Goal: Task Accomplishment & Management: Complete application form

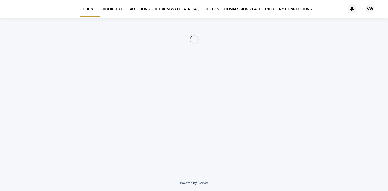
click at [114, 8] on p "BOOK OUTS" at bounding box center [114, 6] width 22 height 12
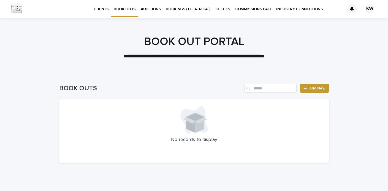
click at [327, 82] on div "BOOK OUTS Add New" at bounding box center [194, 86] width 270 height 26
click at [322, 86] on link "Add New" at bounding box center [314, 88] width 29 height 9
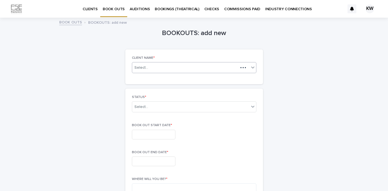
click at [197, 71] on div "Select..." at bounding box center [185, 67] width 106 height 7
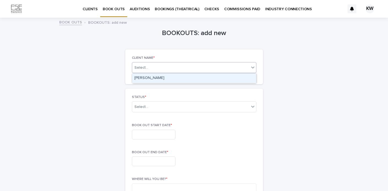
click at [179, 77] on div "[PERSON_NAME]" at bounding box center [194, 78] width 124 height 10
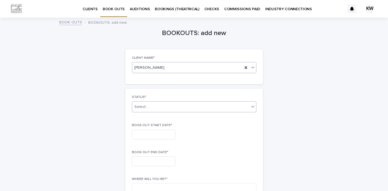
click at [171, 108] on div "Select..." at bounding box center [190, 106] width 117 height 9
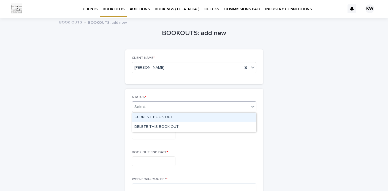
click at [175, 119] on div "CURRENT BOOK OUT" at bounding box center [194, 117] width 124 height 10
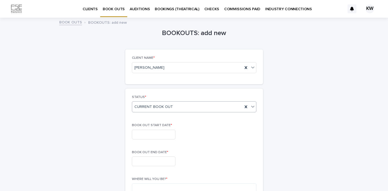
click at [154, 137] on input "text" at bounding box center [154, 135] width 44 height 10
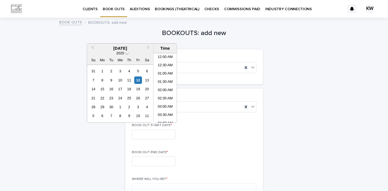
scroll to position [242, 0]
click at [101, 89] on div "15" at bounding box center [102, 88] width 7 height 7
type input "**********"
click at [163, 58] on li "12:00 AM" at bounding box center [165, 57] width 23 height 8
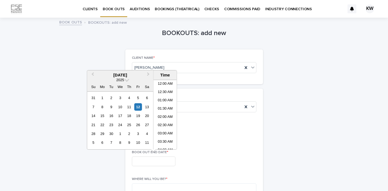
click at [146, 159] on input "text" at bounding box center [154, 161] width 44 height 10
click at [118, 115] on div "17" at bounding box center [120, 115] width 7 height 7
click at [162, 136] on li "11:30 AM" at bounding box center [165, 134] width 23 height 8
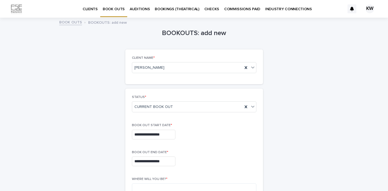
type input "**********"
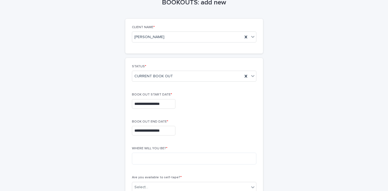
scroll to position [36, 0]
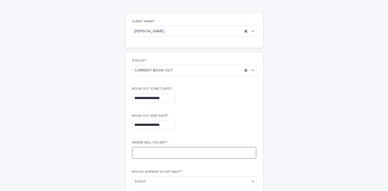
click at [164, 151] on textarea at bounding box center [194, 153] width 125 height 12
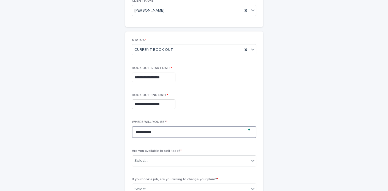
scroll to position [60, 0]
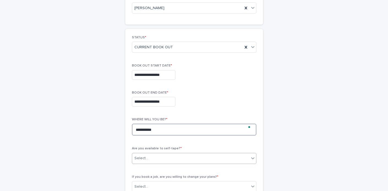
type textarea "**********"
click at [165, 156] on div "Select..." at bounding box center [190, 157] width 117 height 9
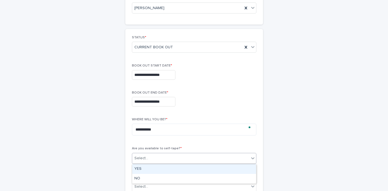
click at [164, 165] on div "YES" at bounding box center [194, 169] width 124 height 10
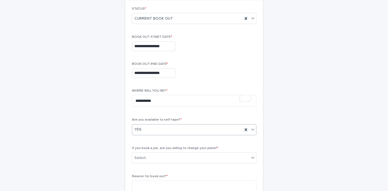
scroll to position [97, 0]
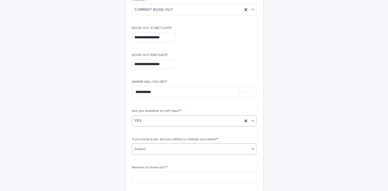
click at [159, 152] on div "Select..." at bounding box center [190, 148] width 117 height 9
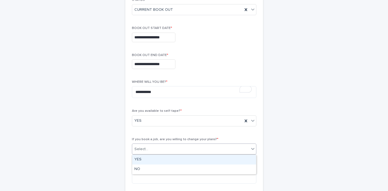
click at [159, 159] on div "YES" at bounding box center [194, 160] width 124 height 10
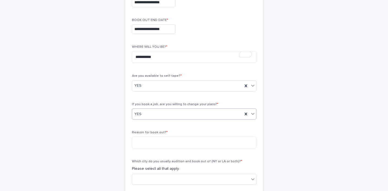
scroll to position [132, 0]
click at [156, 142] on textarea at bounding box center [194, 142] width 125 height 12
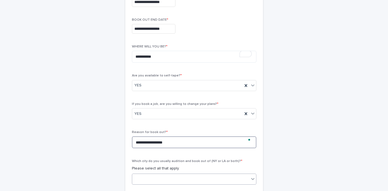
type textarea "**********"
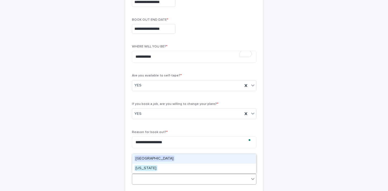
click at [169, 174] on div at bounding box center [190, 178] width 117 height 9
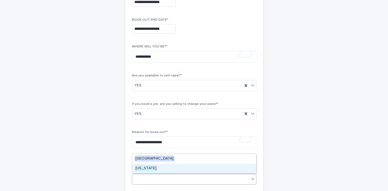
click at [164, 167] on div "[US_STATE]" at bounding box center [194, 168] width 124 height 10
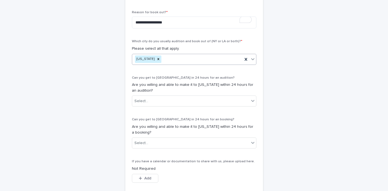
scroll to position [253, 0]
click at [174, 98] on div "Select..." at bounding box center [190, 100] width 117 height 9
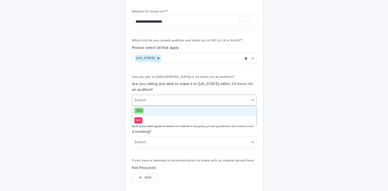
click at [171, 111] on div "YES" at bounding box center [194, 111] width 124 height 10
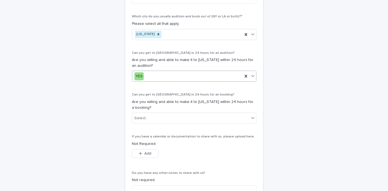
scroll to position [277, 0]
click at [168, 119] on div "Select..." at bounding box center [190, 117] width 117 height 9
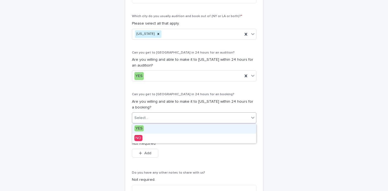
click at [166, 130] on div "YES" at bounding box center [194, 129] width 124 height 10
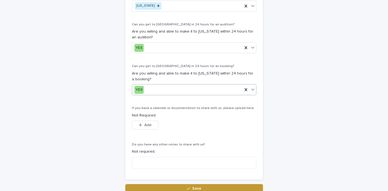
scroll to position [324, 0]
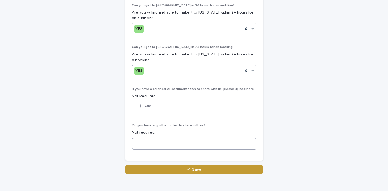
click at [162, 147] on textarea at bounding box center [194, 144] width 125 height 12
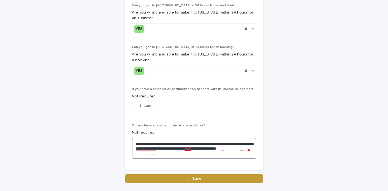
click at [187, 148] on textarea "**********" at bounding box center [194, 148] width 125 height 21
click at [147, 150] on textarea "**********" at bounding box center [194, 148] width 125 height 21
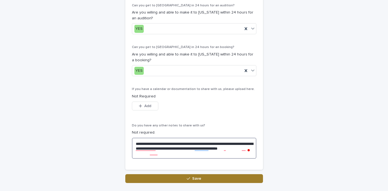
type textarea "**********"
click at [165, 175] on button "Save" at bounding box center [194, 178] width 138 height 9
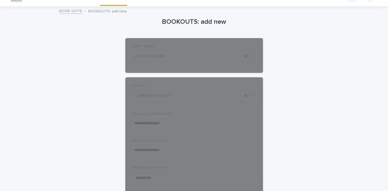
scroll to position [0, 0]
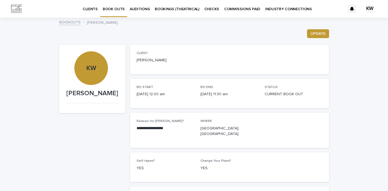
click at [138, 12] on link "AUDITIONS" at bounding box center [139, 8] width 25 height 17
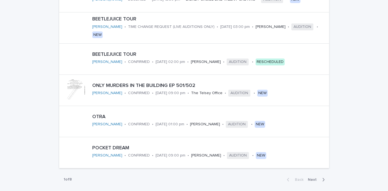
scroll to position [270, 0]
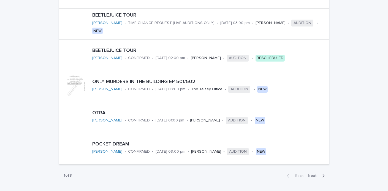
click at [321, 175] on div "button" at bounding box center [322, 175] width 5 height 5
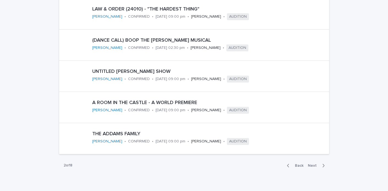
scroll to position [284, 0]
